Goal: Transaction & Acquisition: Purchase product/service

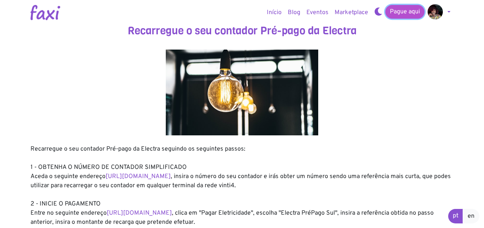
click at [398, 11] on link "Pague aqui" at bounding box center [404, 12] width 39 height 14
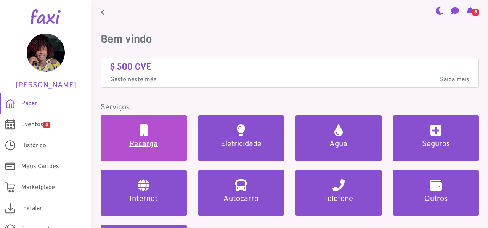
click at [146, 151] on link "Recarga" at bounding box center [144, 138] width 86 height 46
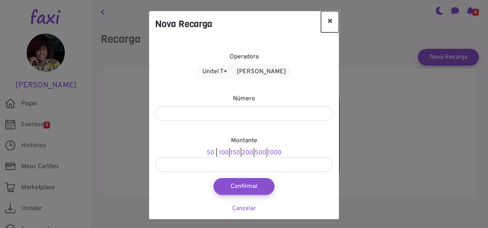
click at [327, 20] on button "×" at bounding box center [330, 21] width 18 height 21
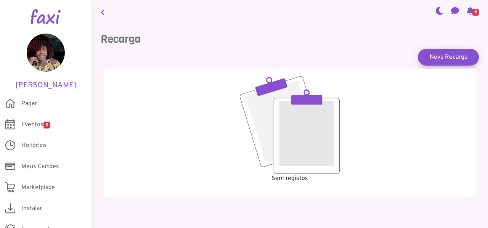
click at [104, 15] on link at bounding box center [103, 12] width 10 height 18
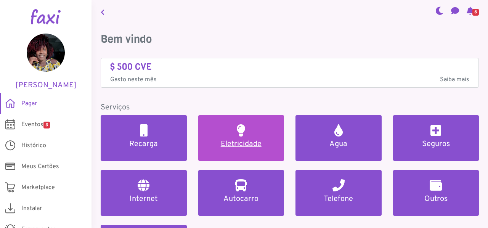
click at [238, 139] on h5 "Eletricidade" at bounding box center [241, 143] width 68 height 9
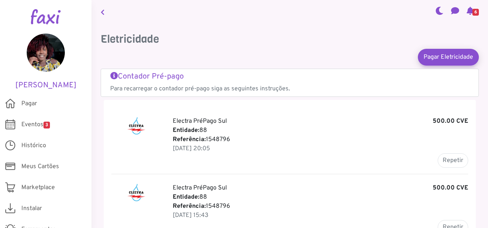
click at [217, 130] on p "Entidade: 88" at bounding box center [320, 130] width 295 height 9
click at [444, 160] on button "Repetir" at bounding box center [452, 160] width 30 height 14
type input "*******"
type input "******"
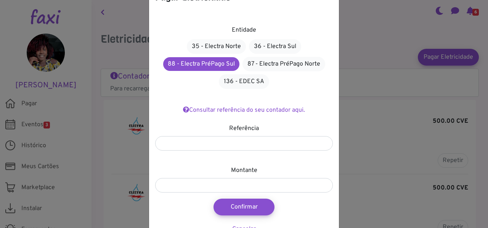
scroll to position [48, 0]
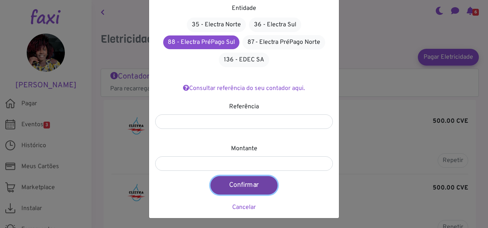
click at [236, 186] on button "Confirmar" at bounding box center [243, 185] width 67 height 18
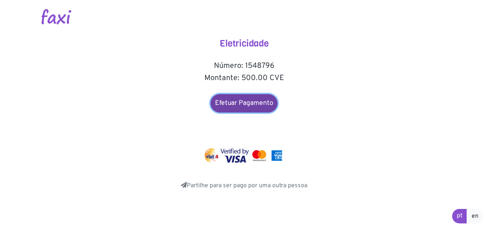
click at [245, 101] on link "Efetuar Pagamento" at bounding box center [243, 103] width 67 height 18
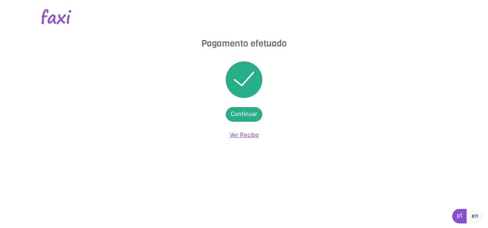
click at [240, 136] on link "Ver Recibo" at bounding box center [243, 135] width 29 height 8
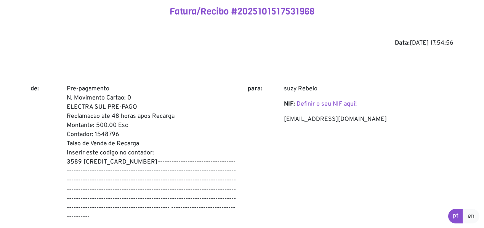
scroll to position [38, 0]
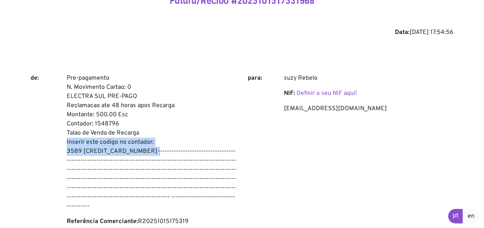
drag, startPoint x: 67, startPoint y: 142, endPoint x: 141, endPoint y: 149, distance: 74.2
click at [141, 149] on p "Pre-pagamento N. Movimento Cartao: 0 ELECTRA SUL PRE-PAGO Reclamacao ate 48 hor…" at bounding box center [152, 142] width 170 height 137
copy p "Inserir este codigo no contador: 3589 [CREDIT_CARD_NUMBER]"
